Goal: Information Seeking & Learning: Learn about a topic

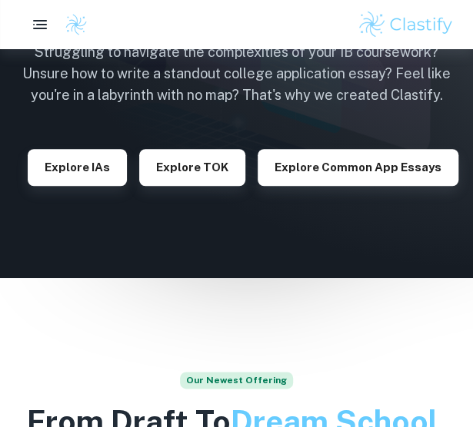
scroll to position [201, 0]
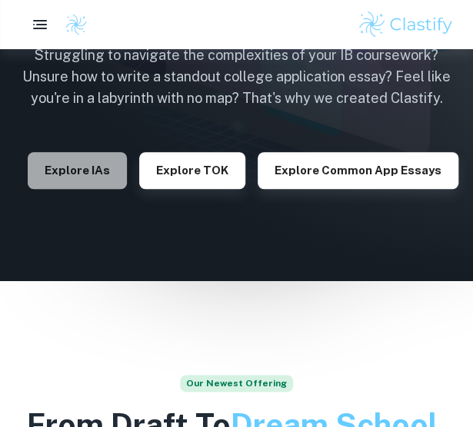
click at [85, 159] on button "Explore IAs" at bounding box center [77, 170] width 99 height 37
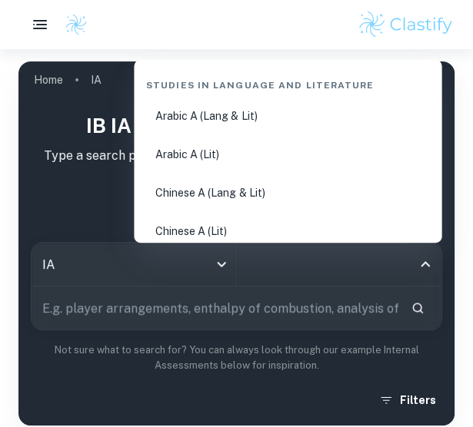
click at [280, 267] on input "All Subjects" at bounding box center [328, 264] width 168 height 29
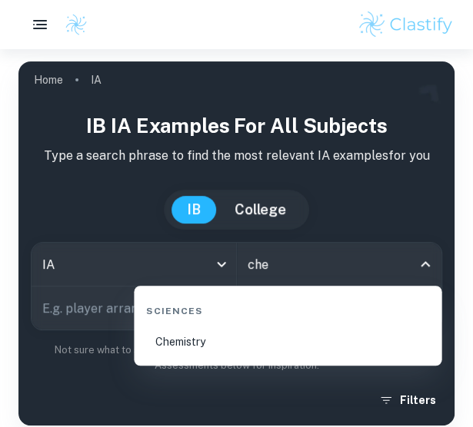
click at [212, 336] on li "Chemistry" at bounding box center [287, 341] width 295 height 35
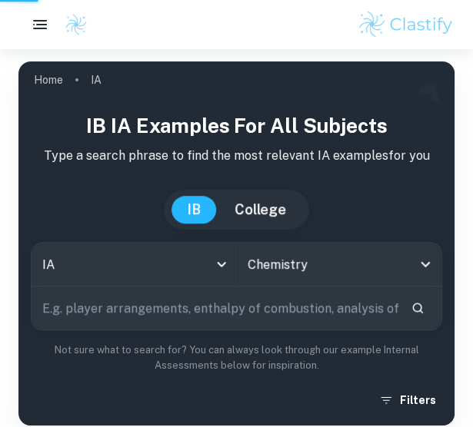
type input "Chemistry"
click at [163, 310] on input "text" at bounding box center [215, 308] width 367 height 43
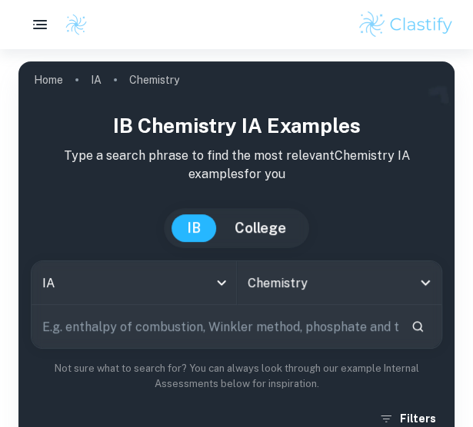
click at [151, 326] on input "text" at bounding box center [215, 326] width 367 height 43
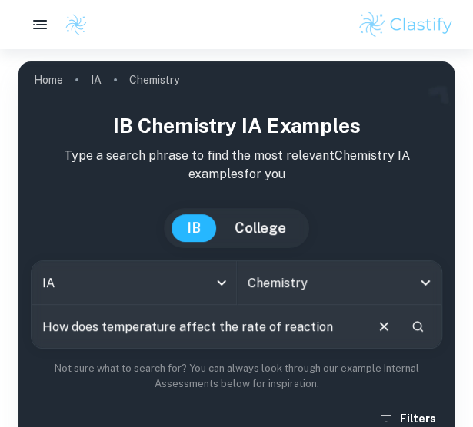
type input "How does temperature affect the rate of reaction"
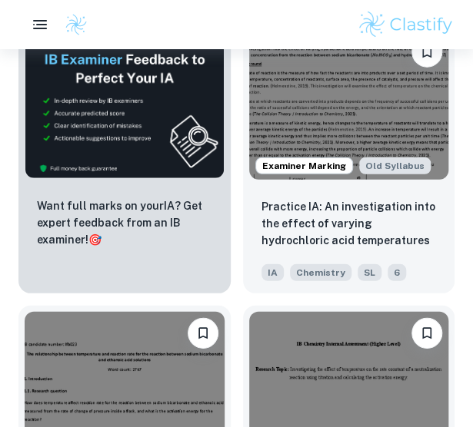
scroll to position [1104, 0]
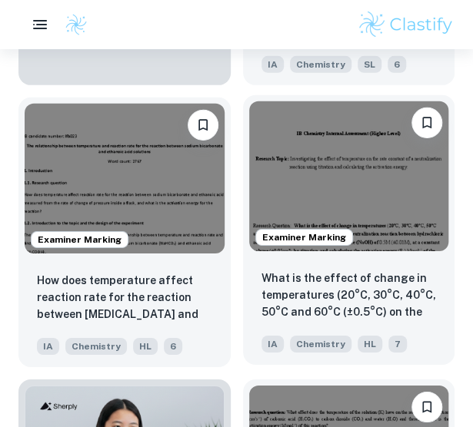
click at [340, 213] on img at bounding box center [349, 176] width 200 height 150
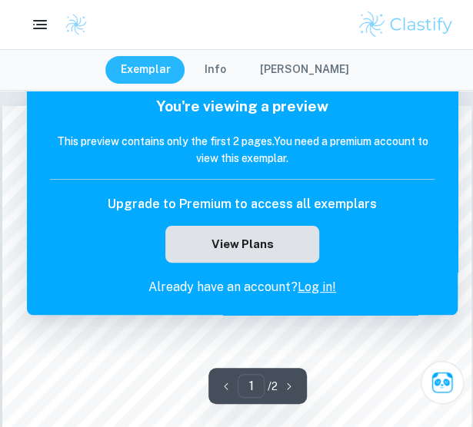
scroll to position [4, 0]
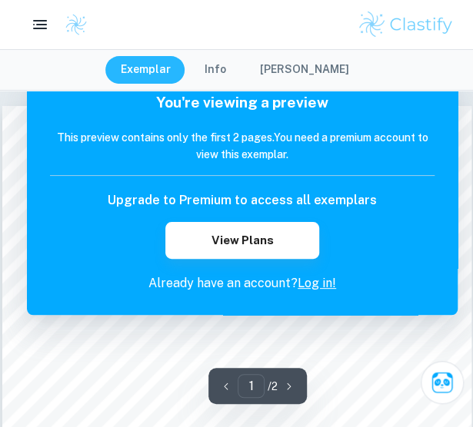
click at [305, 282] on link "Log in!" at bounding box center [316, 283] width 38 height 15
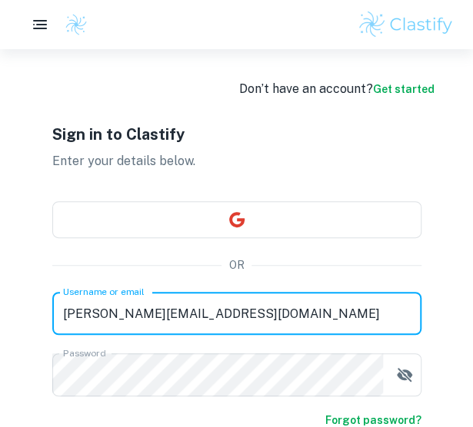
click at [262, 312] on input "[PERSON_NAME][EMAIL_ADDRESS][DOMAIN_NAME]" at bounding box center [236, 313] width 369 height 43
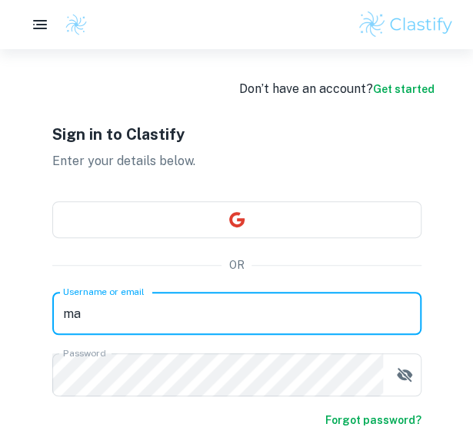
type input "m"
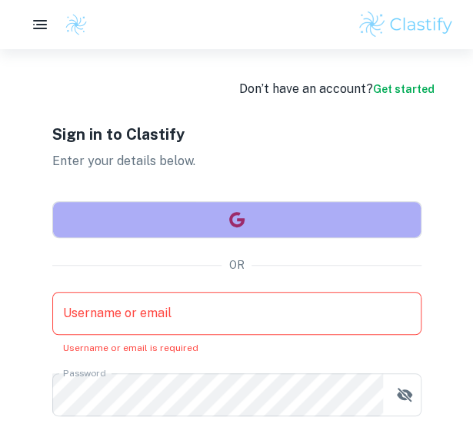
click at [399, 214] on button "button" at bounding box center [236, 219] width 369 height 37
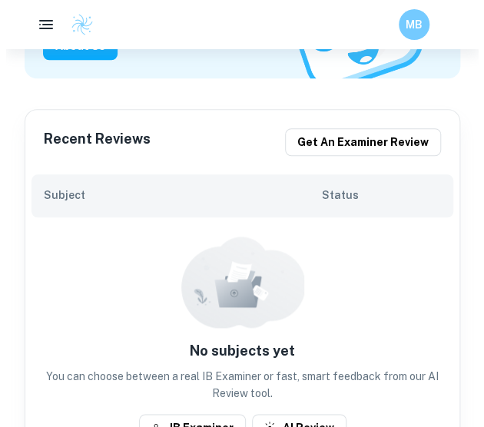
scroll to position [233, 0]
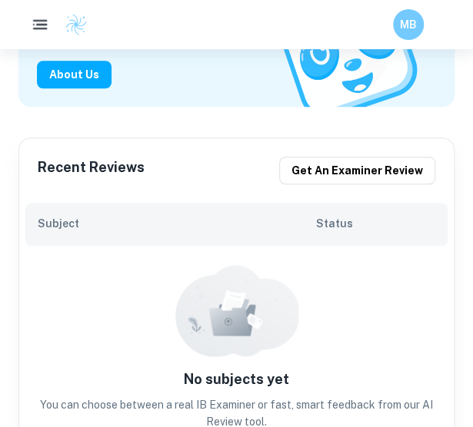
click at [40, 18] on icon "button" at bounding box center [40, 24] width 19 height 19
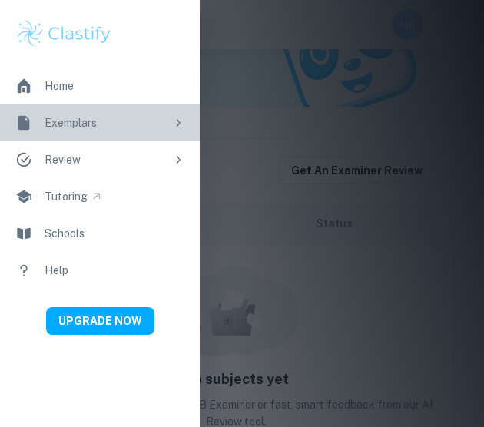
click at [81, 119] on div "Exemplars" at bounding box center [105, 123] width 121 height 17
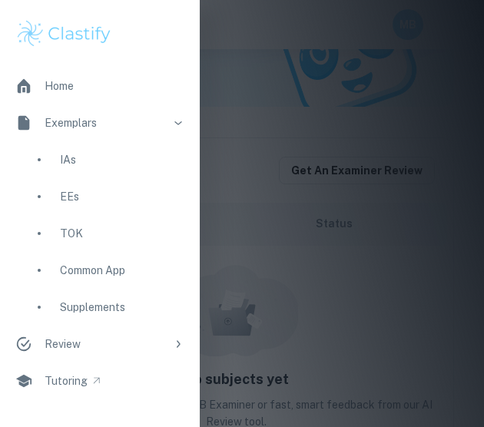
click at [97, 159] on div "IAs" at bounding box center [122, 159] width 124 height 17
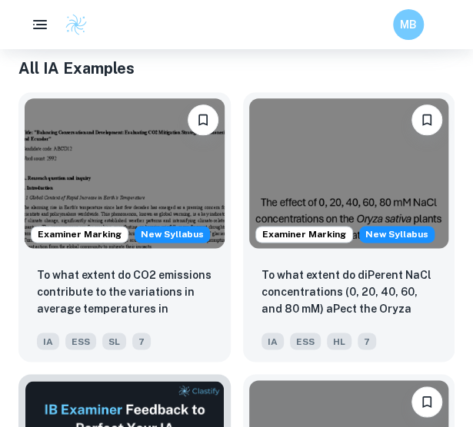
scroll to position [390, 0]
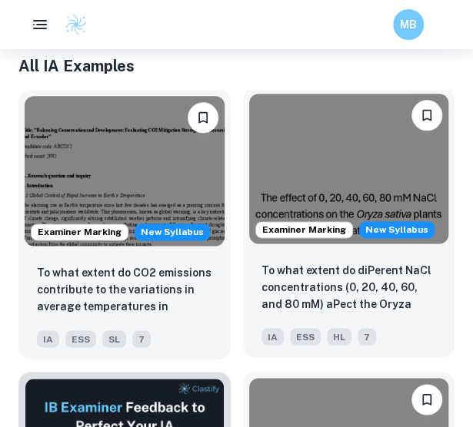
click at [350, 244] on div "Examiner Marking New Syllabus" at bounding box center [349, 169] width 212 height 162
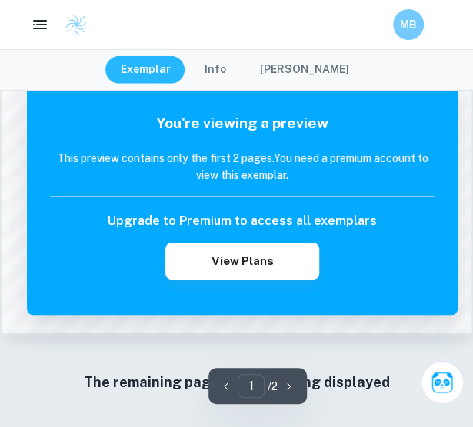
scroll to position [1117, 0]
